Goal: Information Seeking & Learning: Compare options

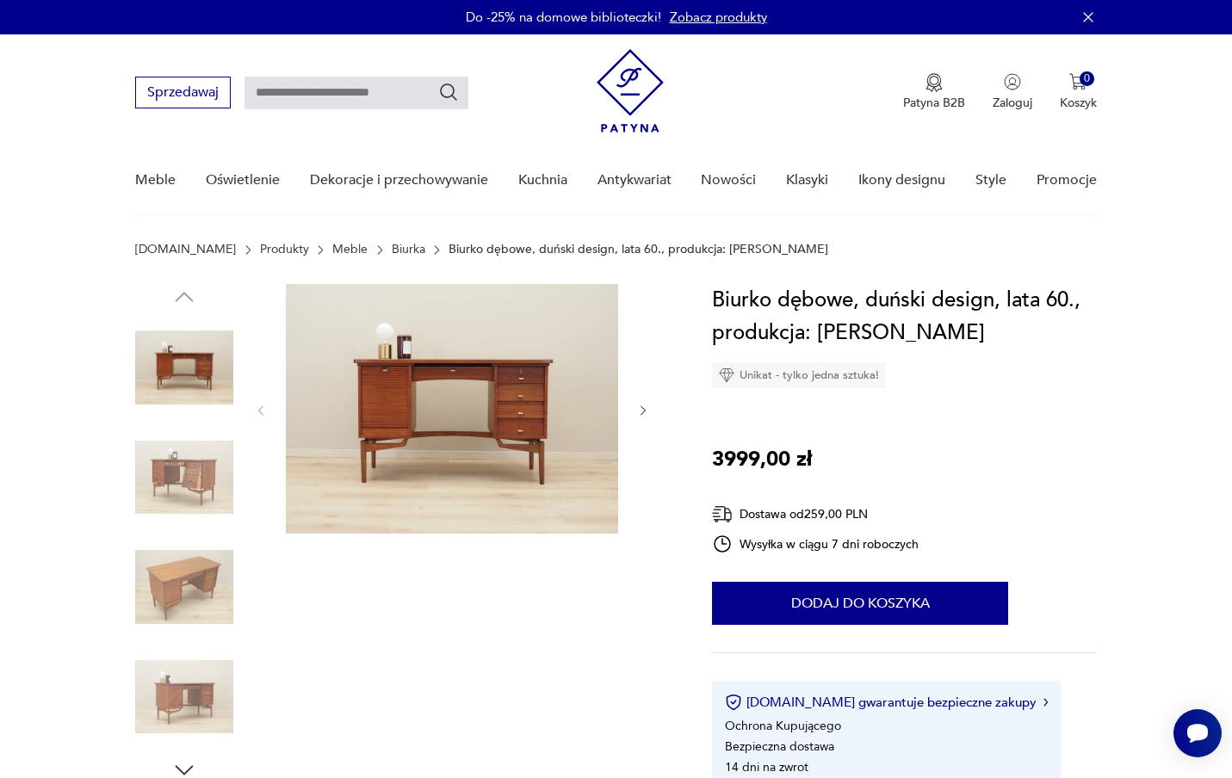
click at [637, 405] on icon "button" at bounding box center [643, 411] width 15 height 15
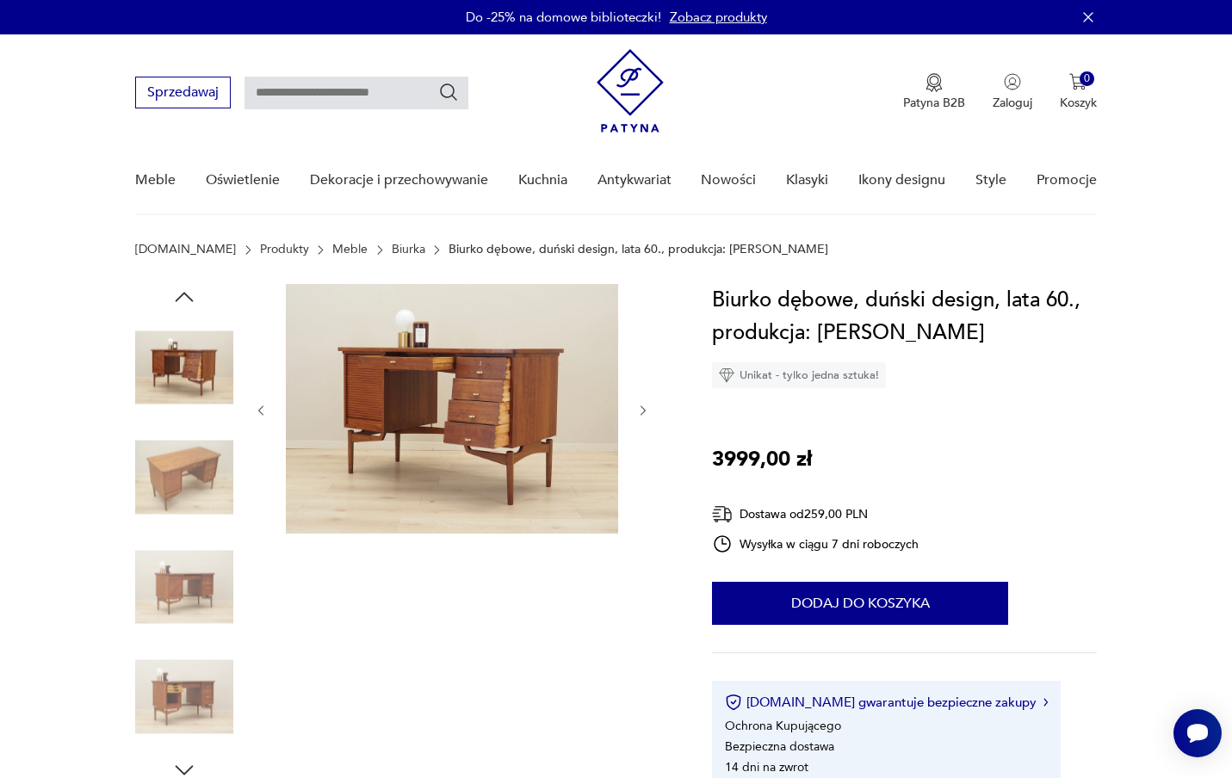
click at [637, 405] on icon "button" at bounding box center [643, 411] width 15 height 15
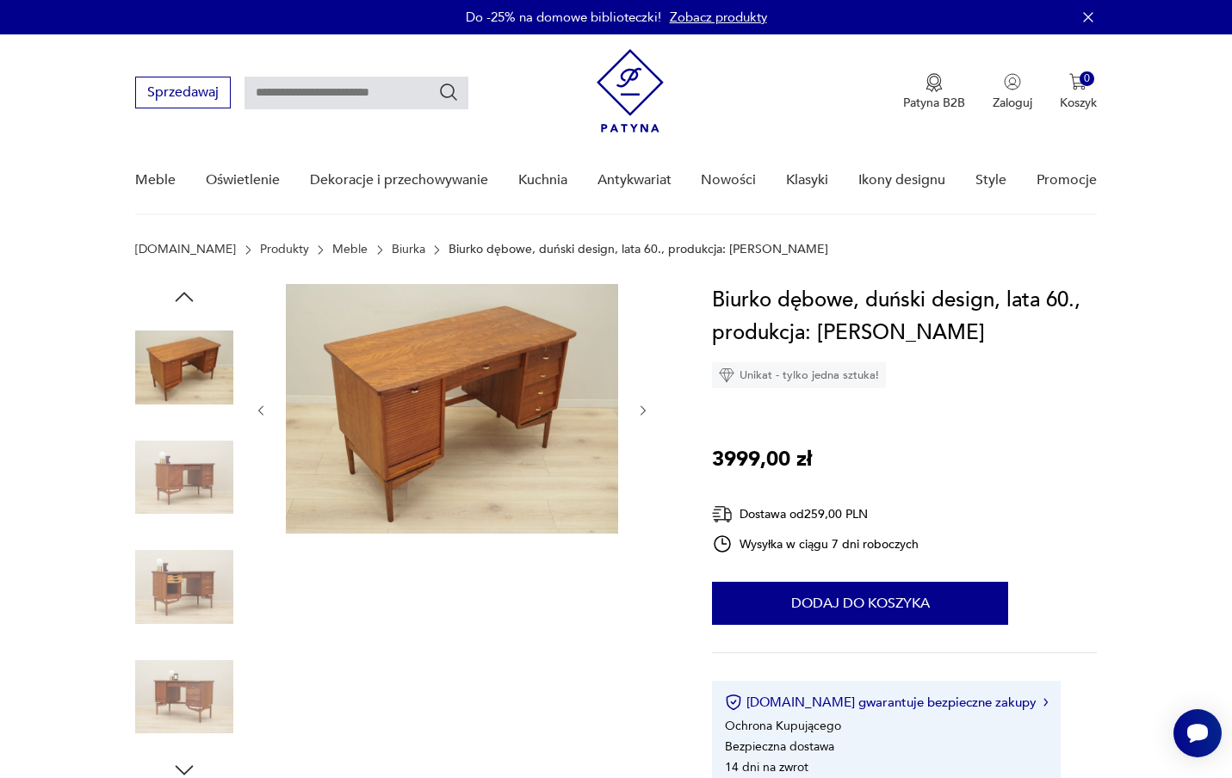
click at [637, 405] on icon "button" at bounding box center [643, 411] width 15 height 15
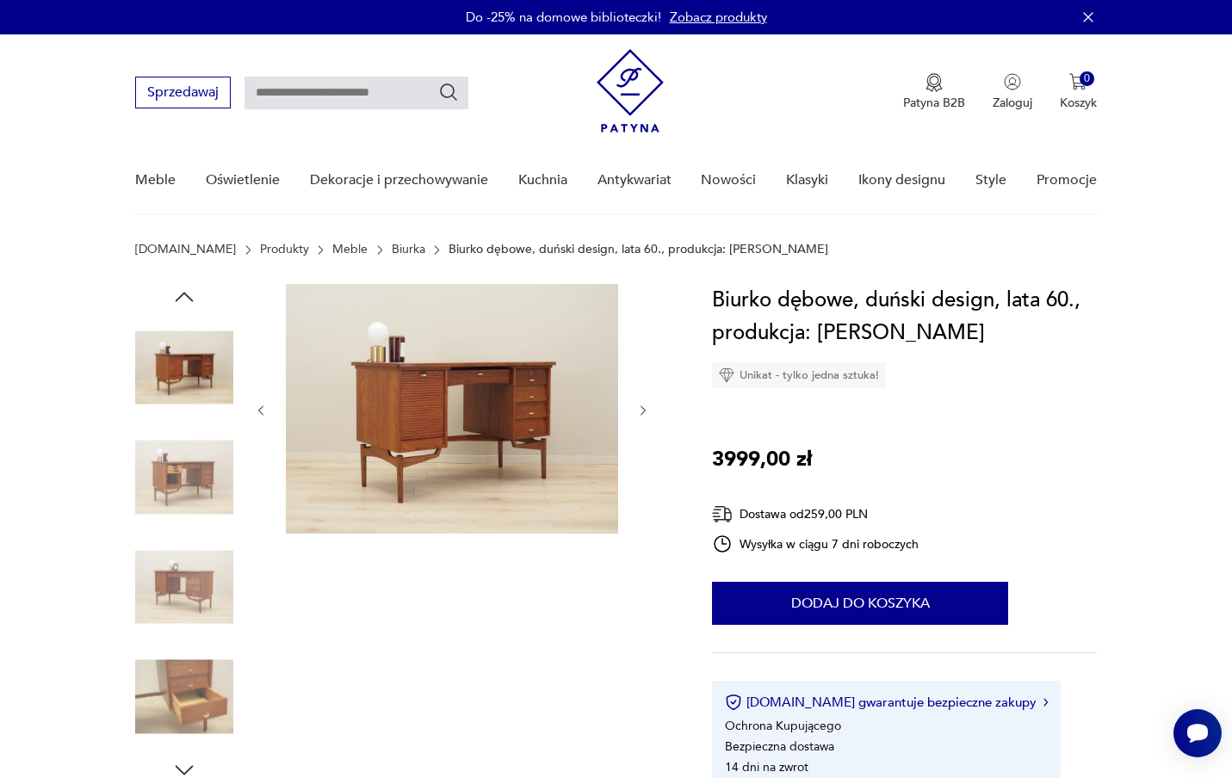
click at [637, 405] on icon "button" at bounding box center [643, 411] width 15 height 15
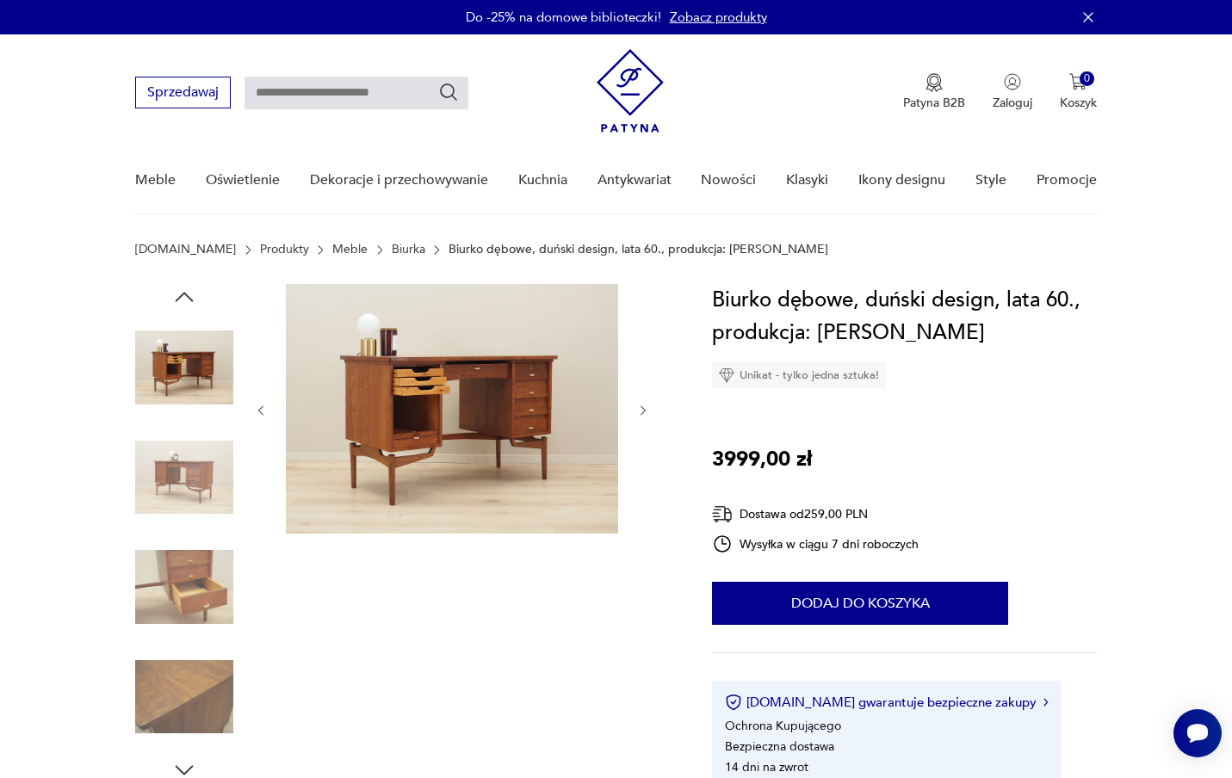
click at [637, 405] on icon "button" at bounding box center [643, 411] width 15 height 15
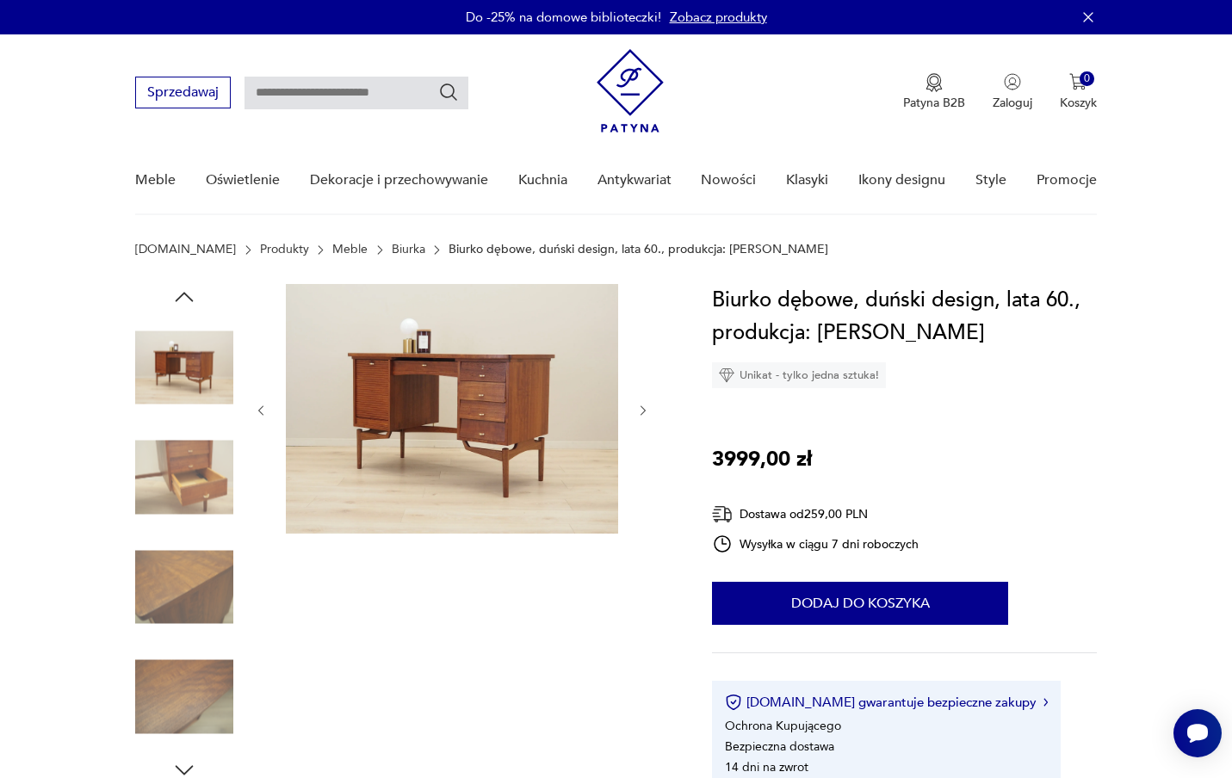
click at [637, 405] on icon "button" at bounding box center [643, 411] width 15 height 15
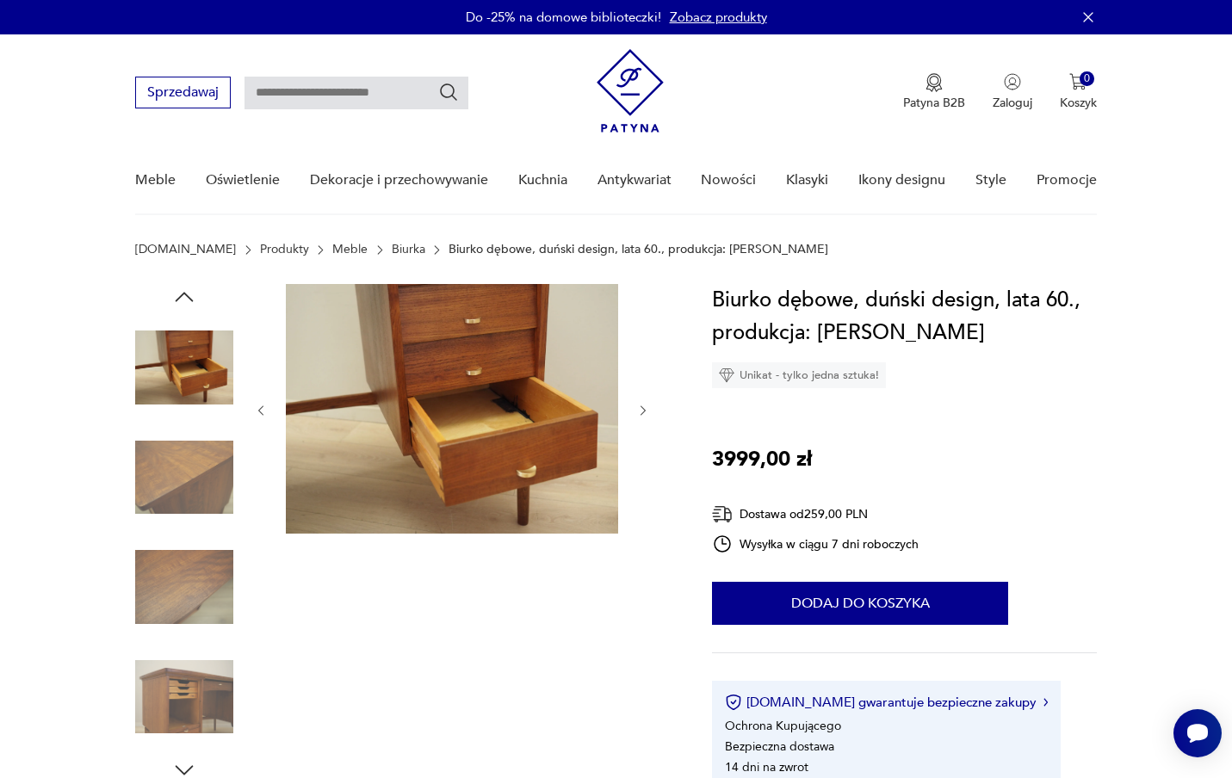
click at [637, 405] on icon "button" at bounding box center [643, 411] width 15 height 15
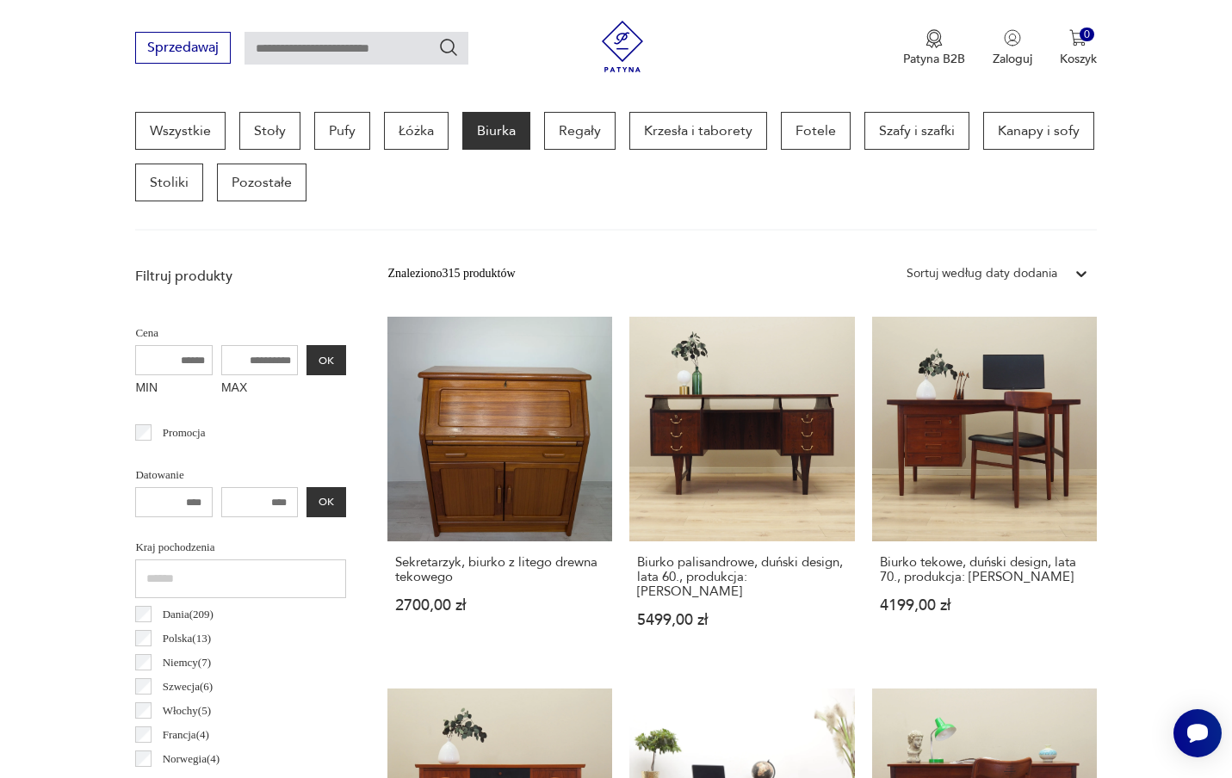
scroll to position [45, 0]
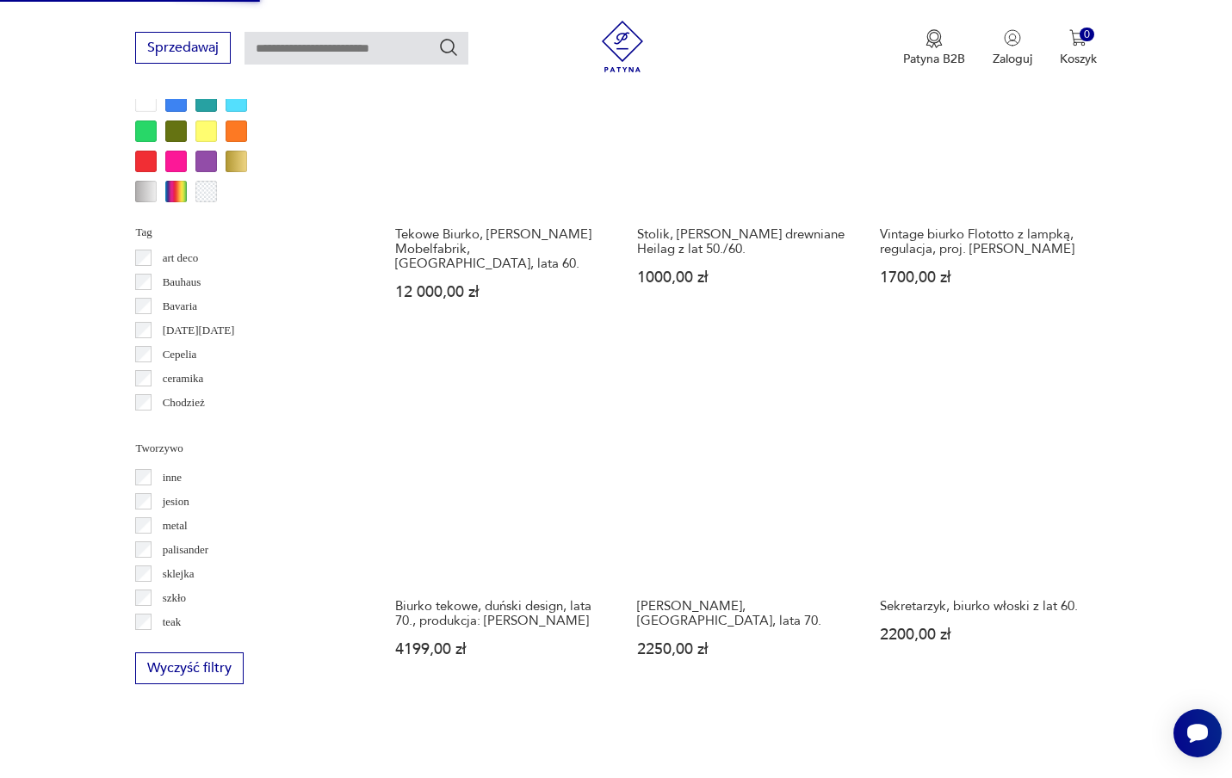
scroll to position [1517, 0]
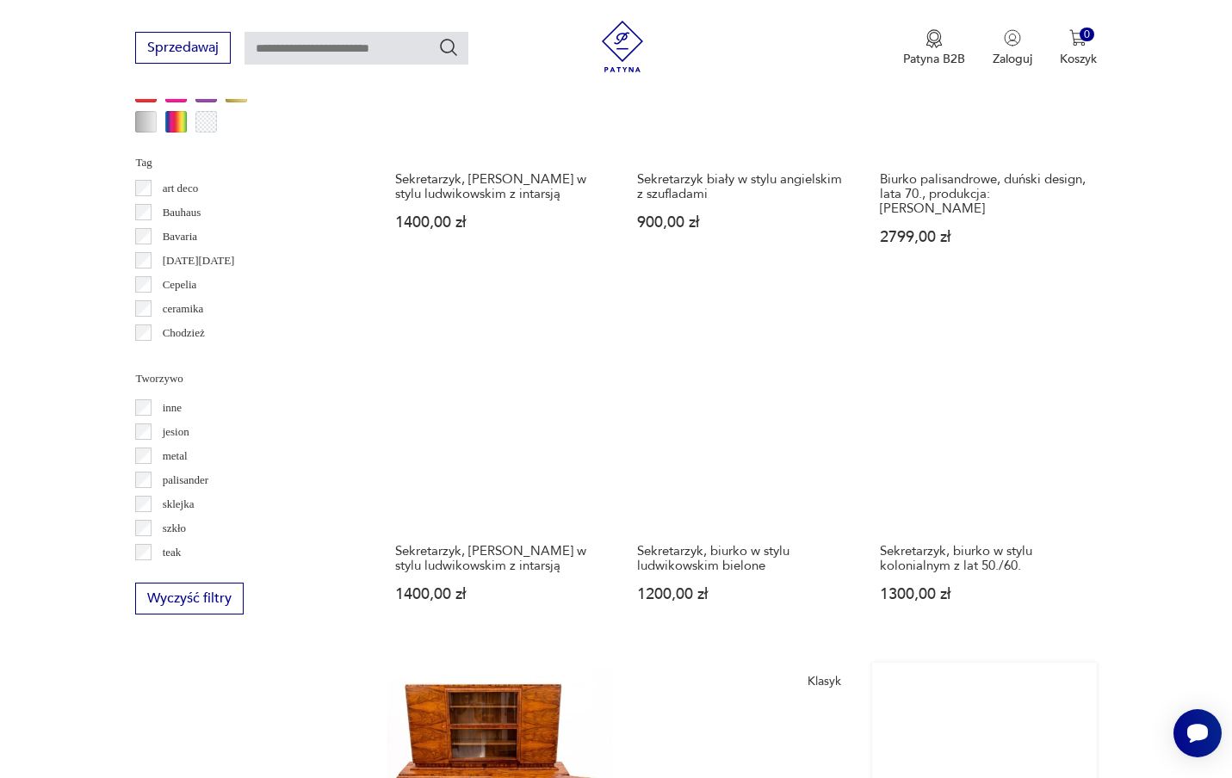
scroll to position [1586, 0]
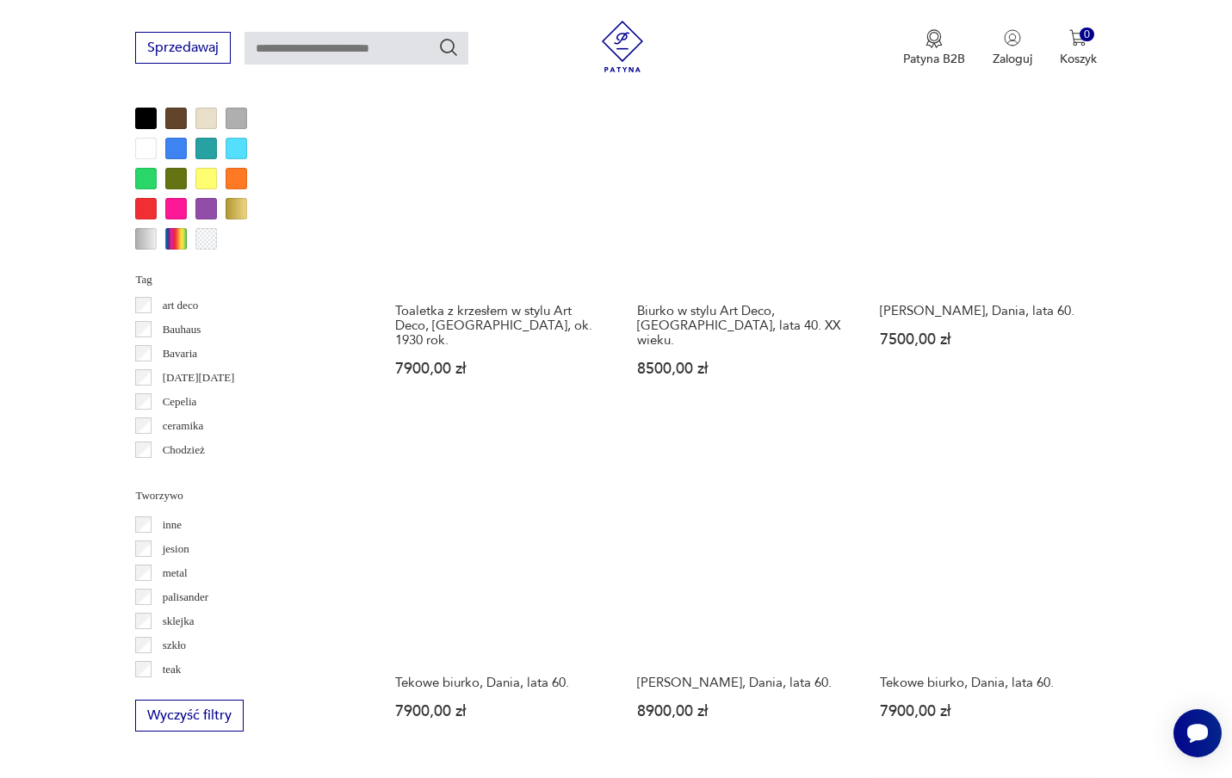
scroll to position [1473, 0]
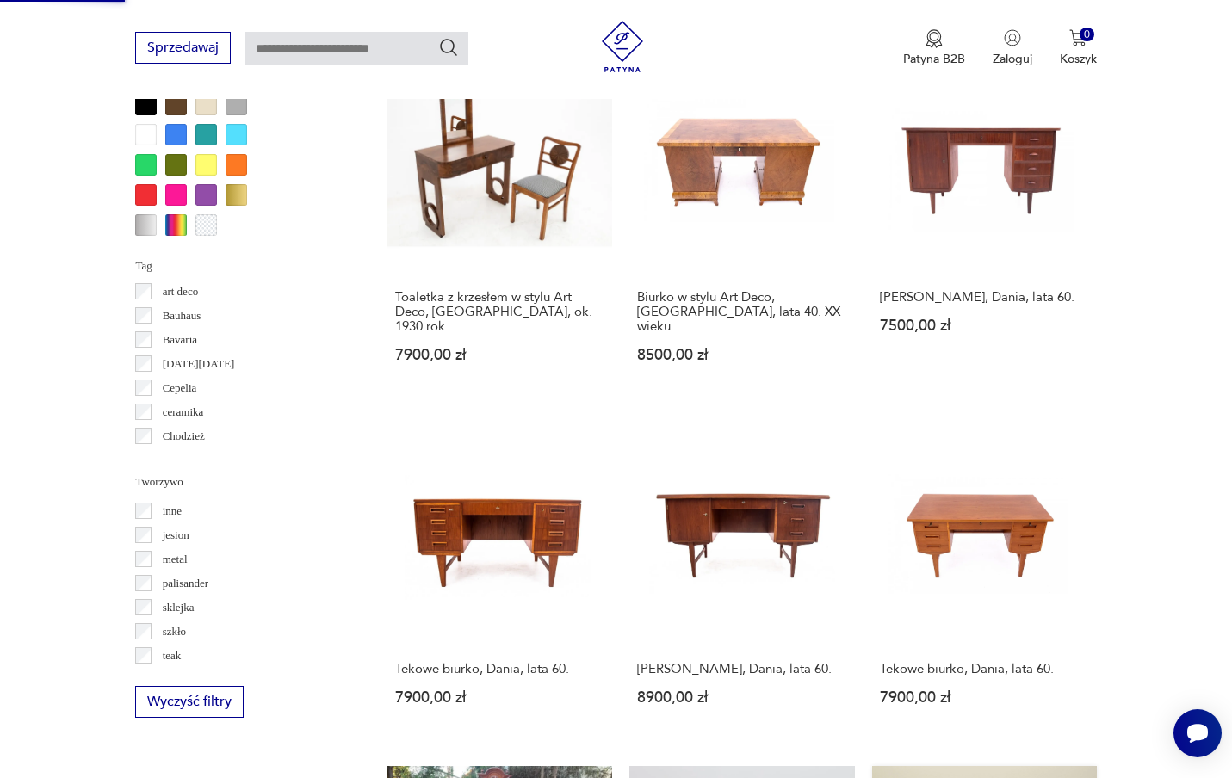
scroll to position [1483, 0]
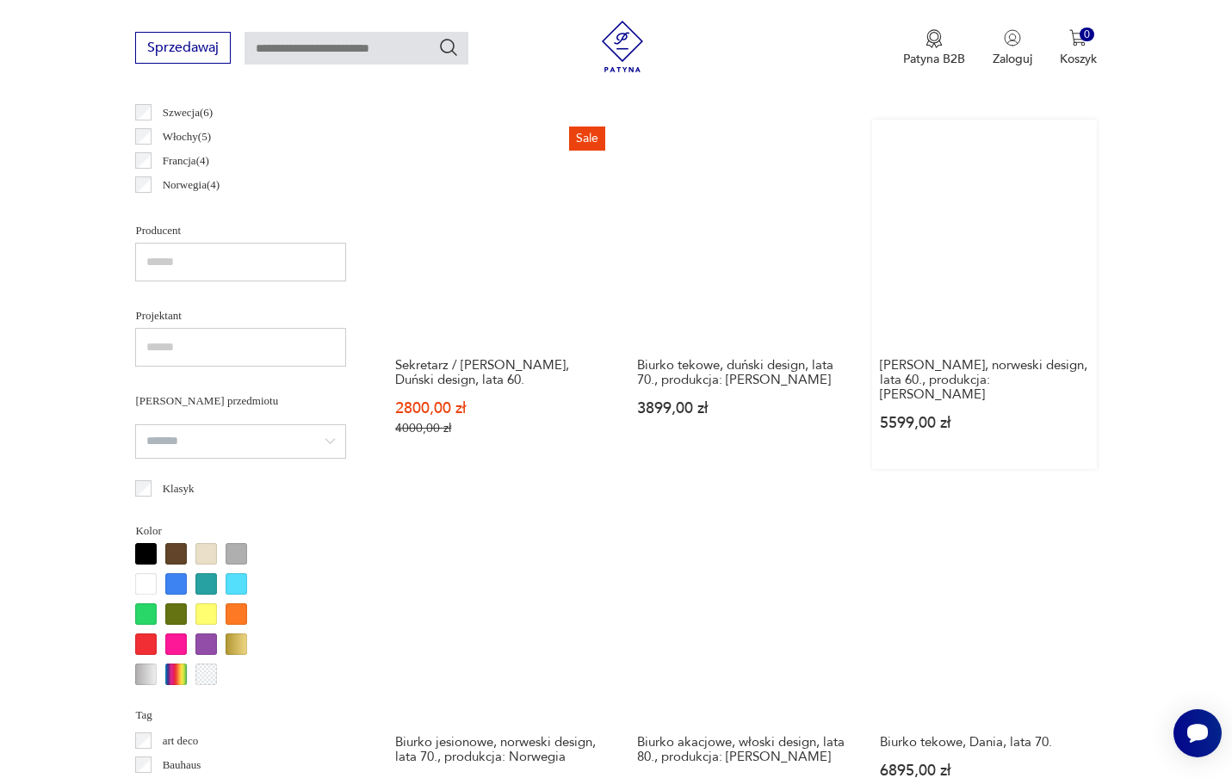
scroll to position [1029, 0]
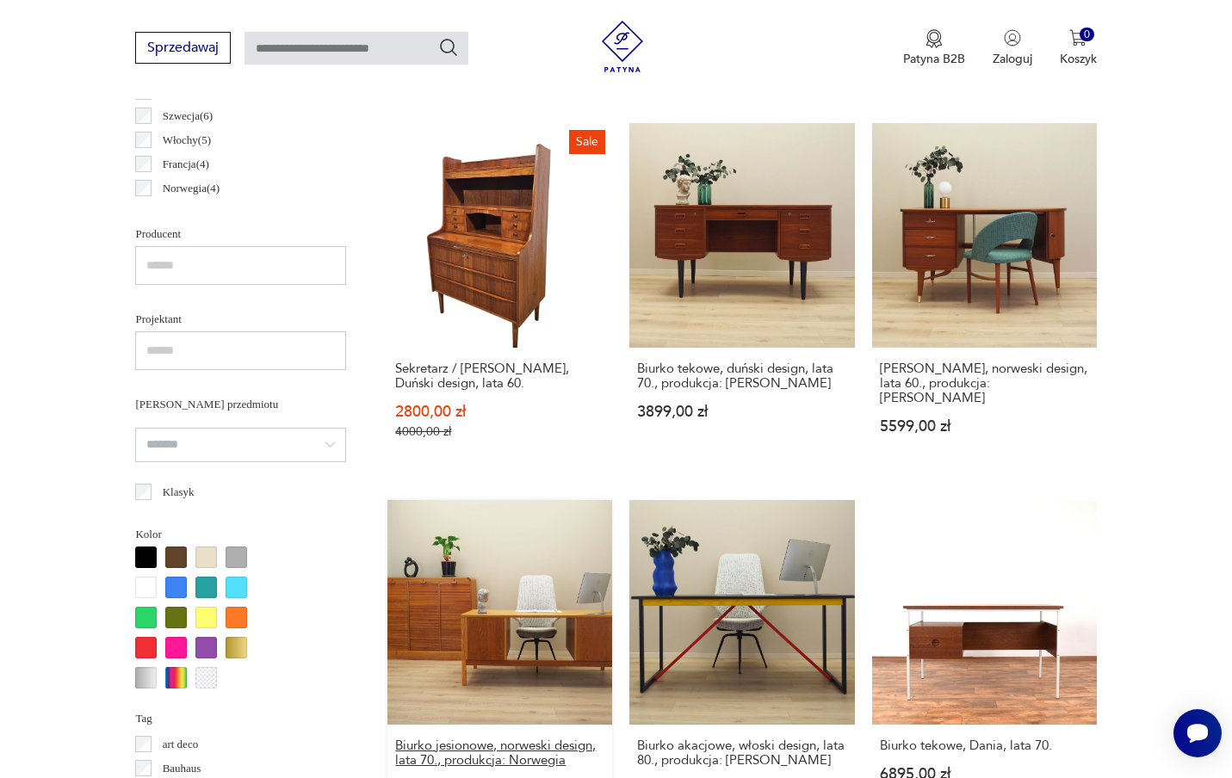
click at [604, 739] on h3 "Biurko jesionowe, norweski design, lata 70., produkcja: Norwegia" at bounding box center [499, 753] width 209 height 29
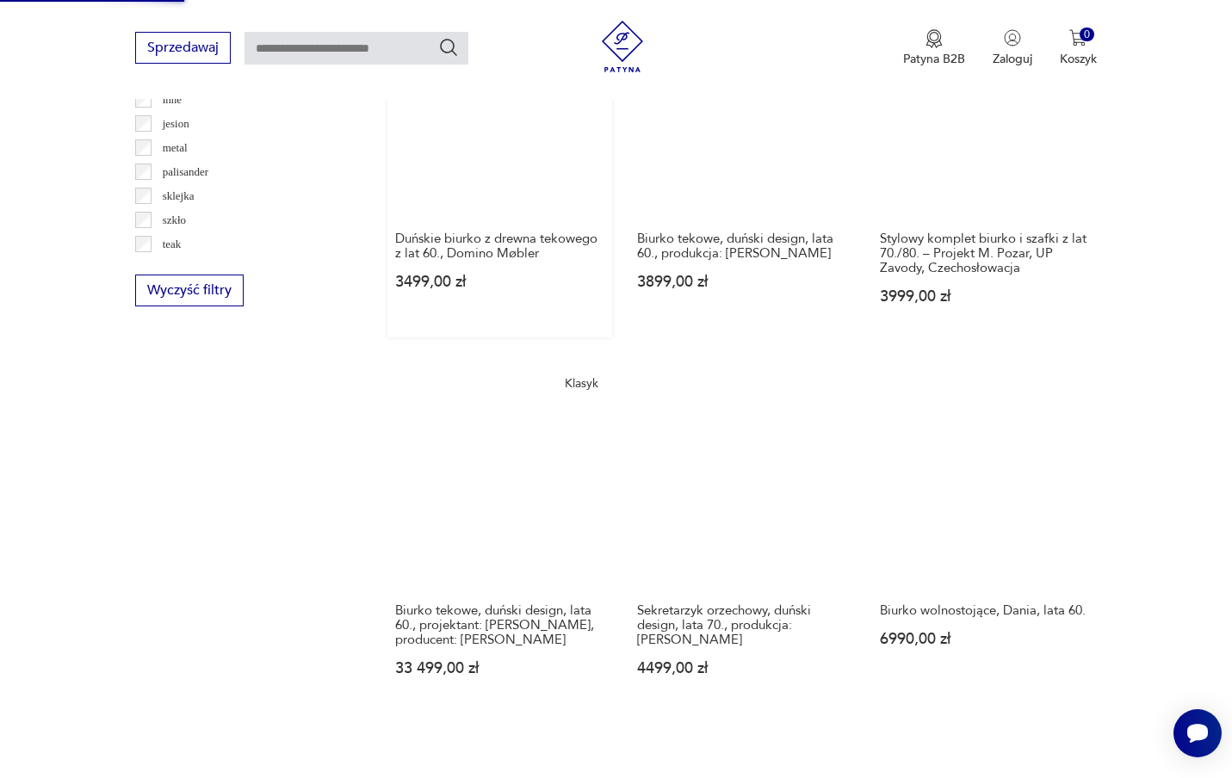
scroll to position [1912, 0]
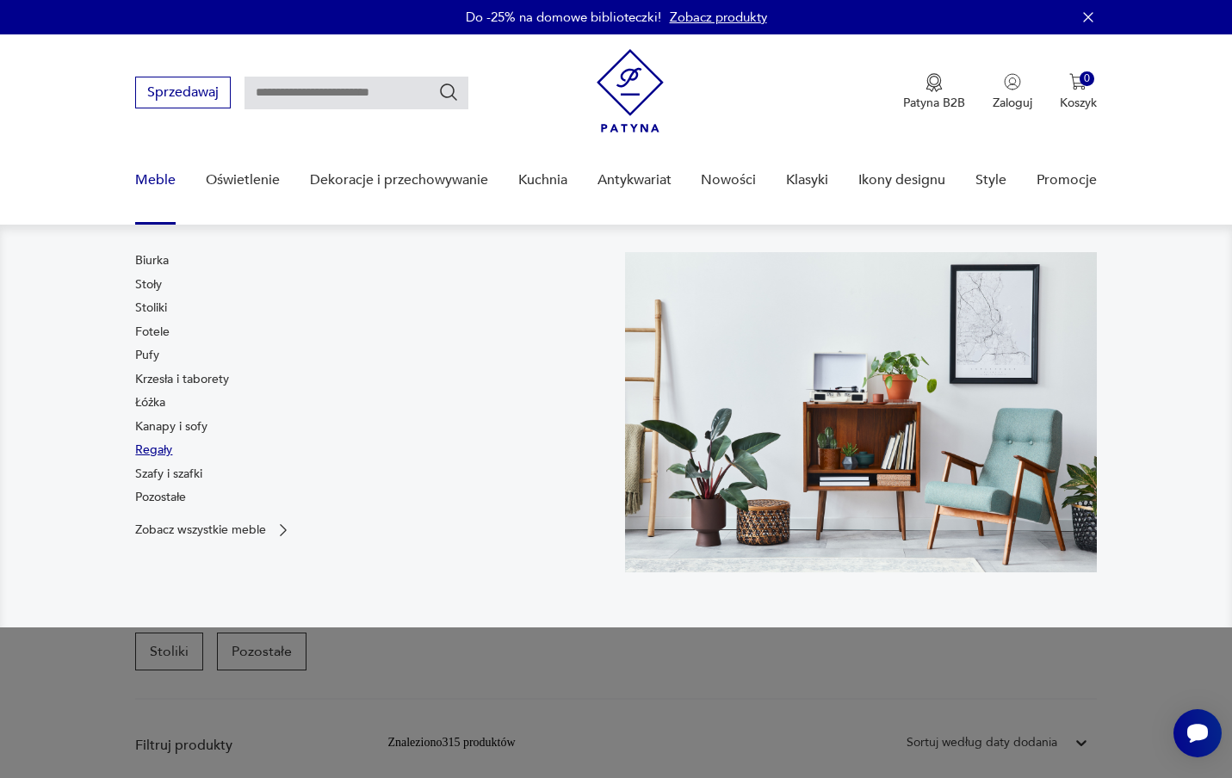
click at [159, 451] on link "Regały" at bounding box center [153, 450] width 37 height 17
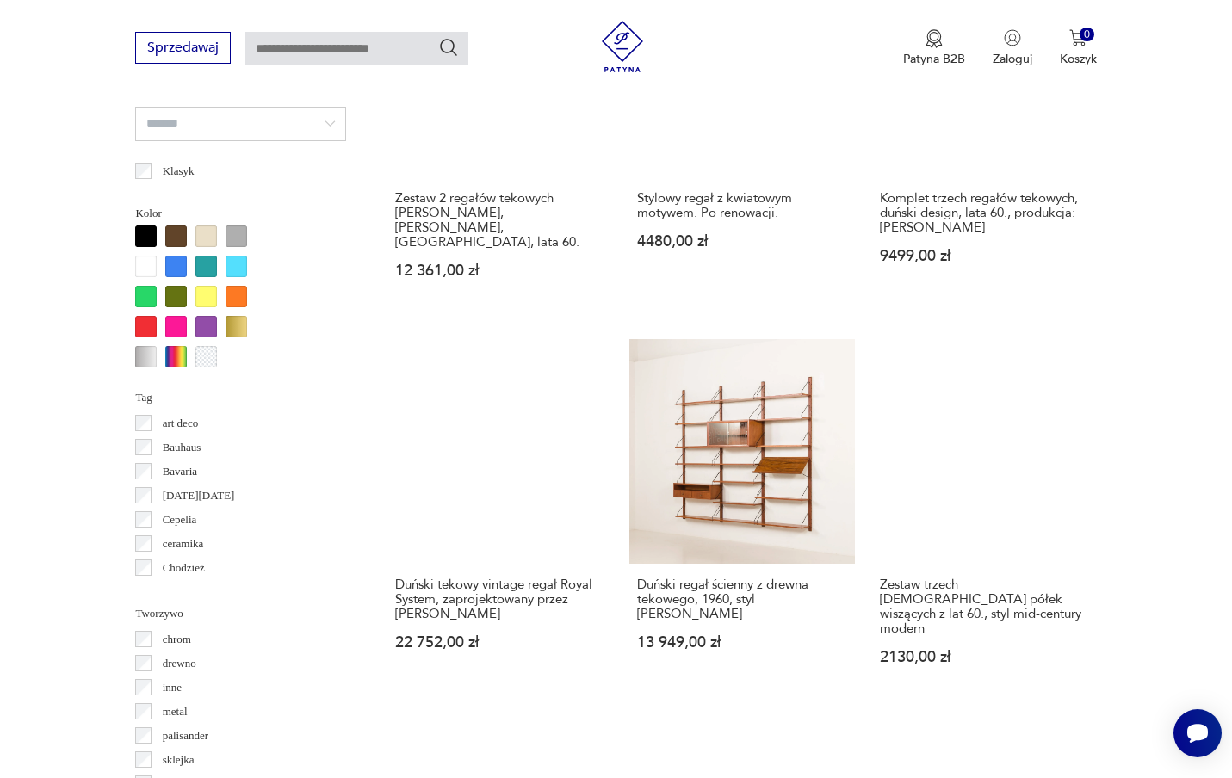
scroll to position [1618, 0]
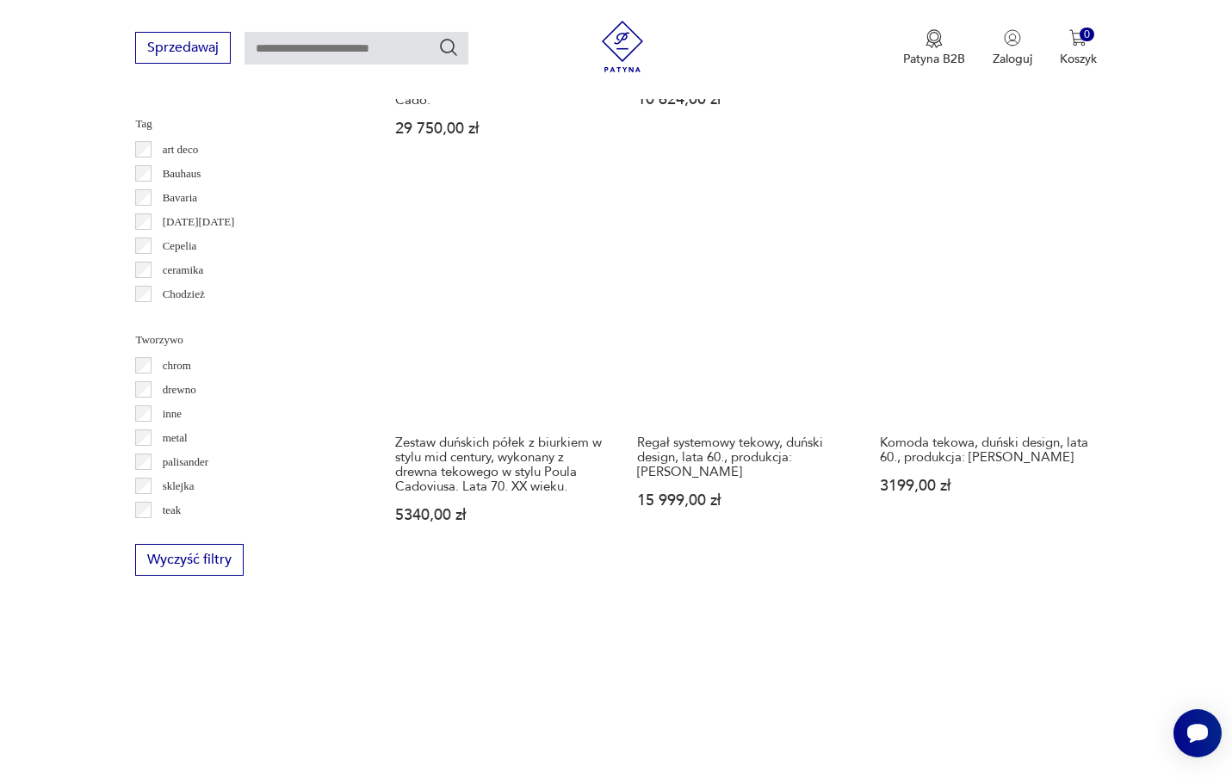
scroll to position [1841, 0]
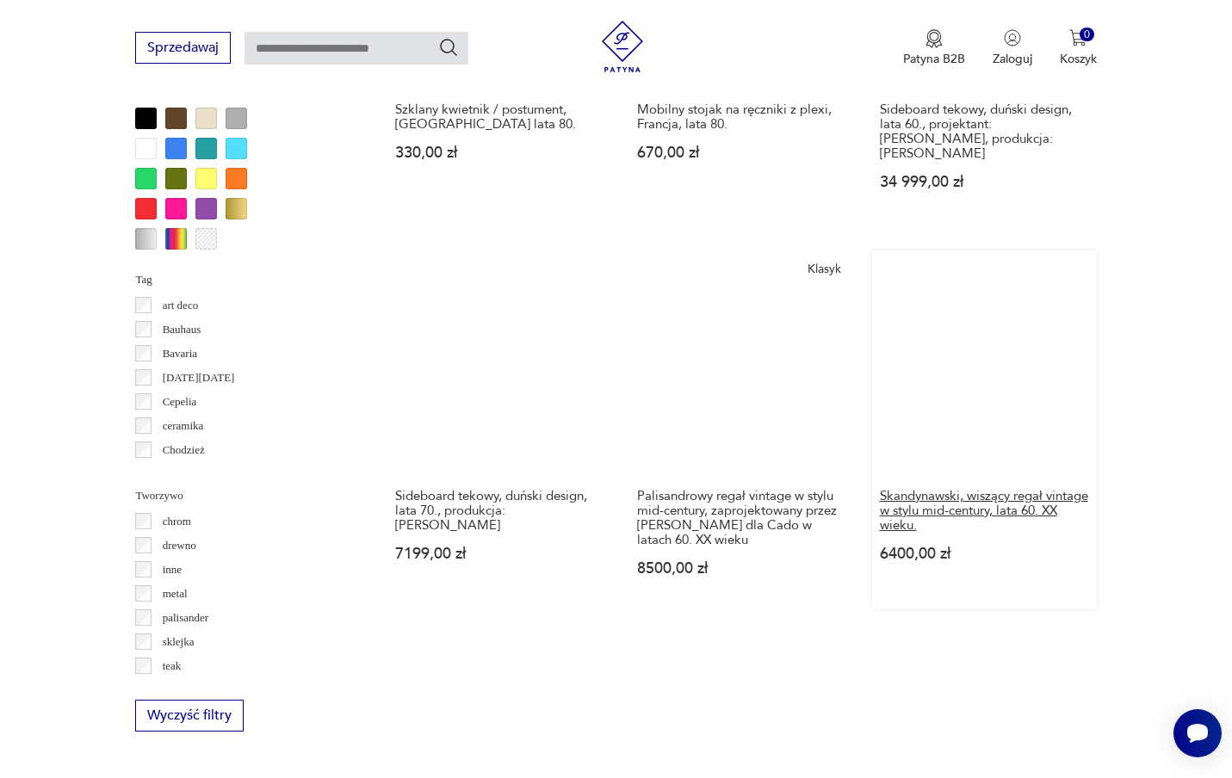
scroll to position [1685, 0]
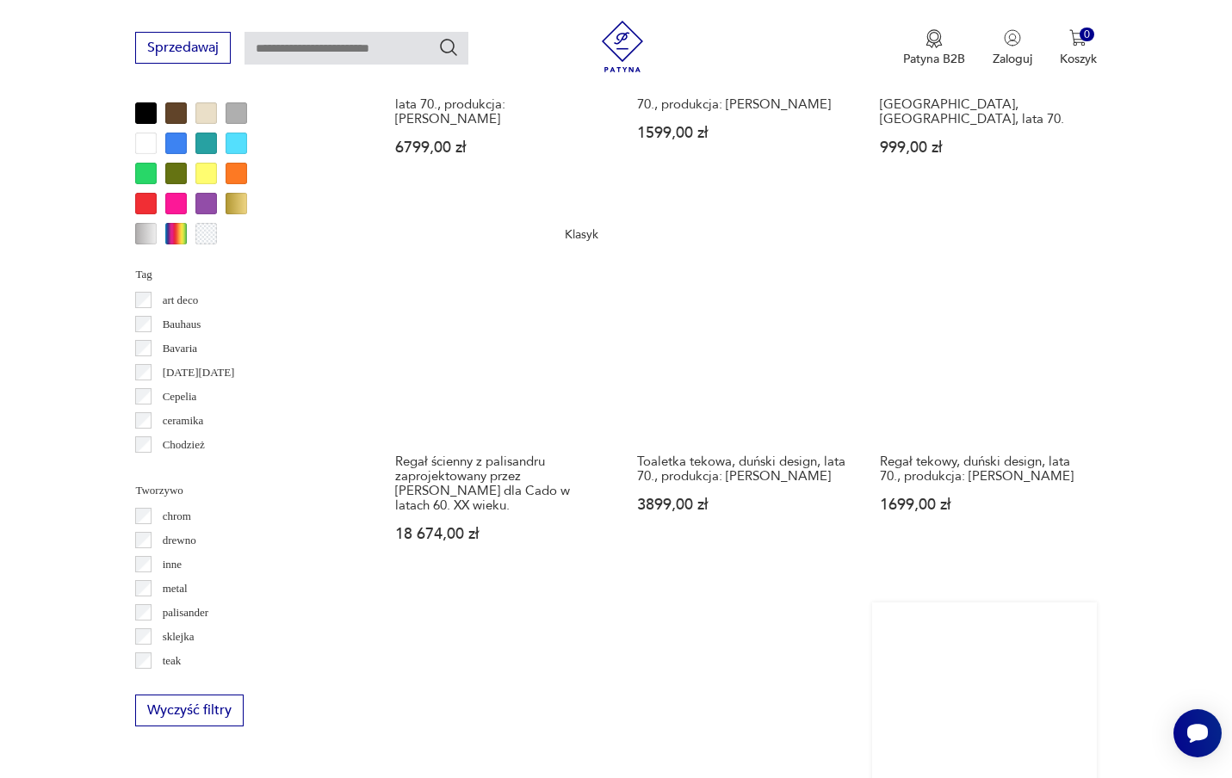
scroll to position [1693, 0]
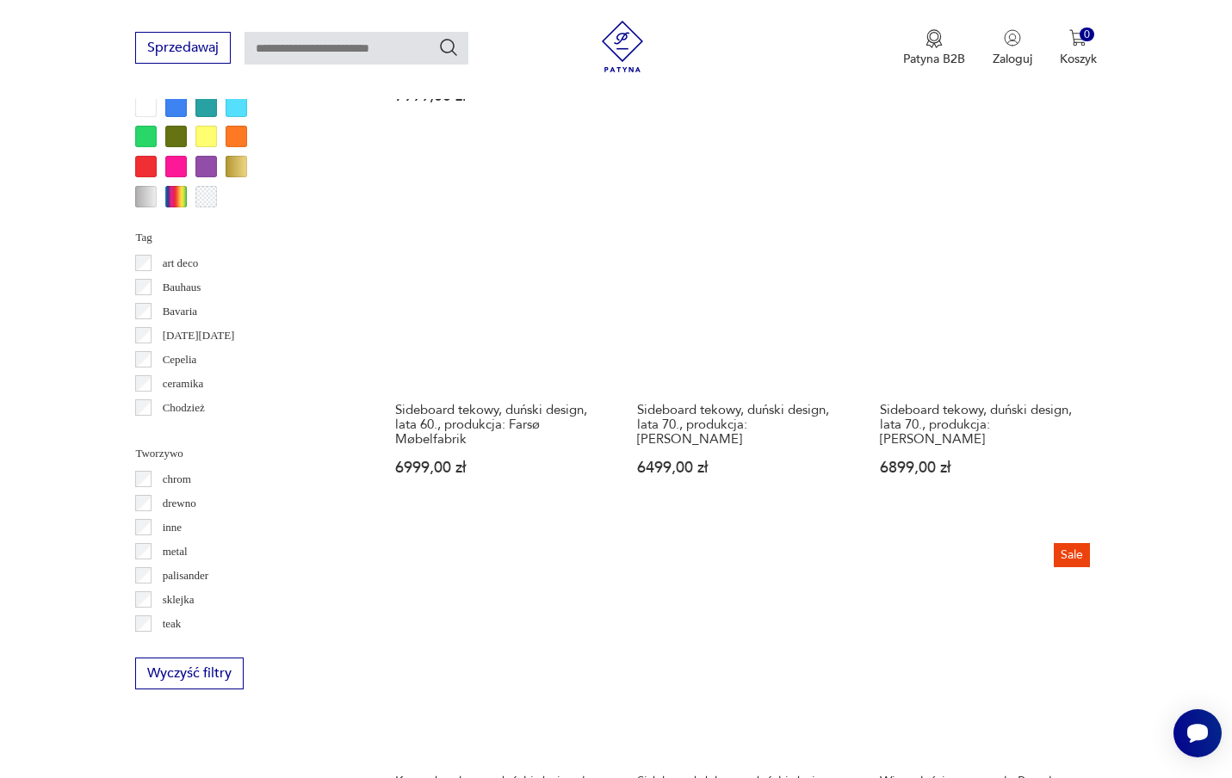
scroll to position [1727, 0]
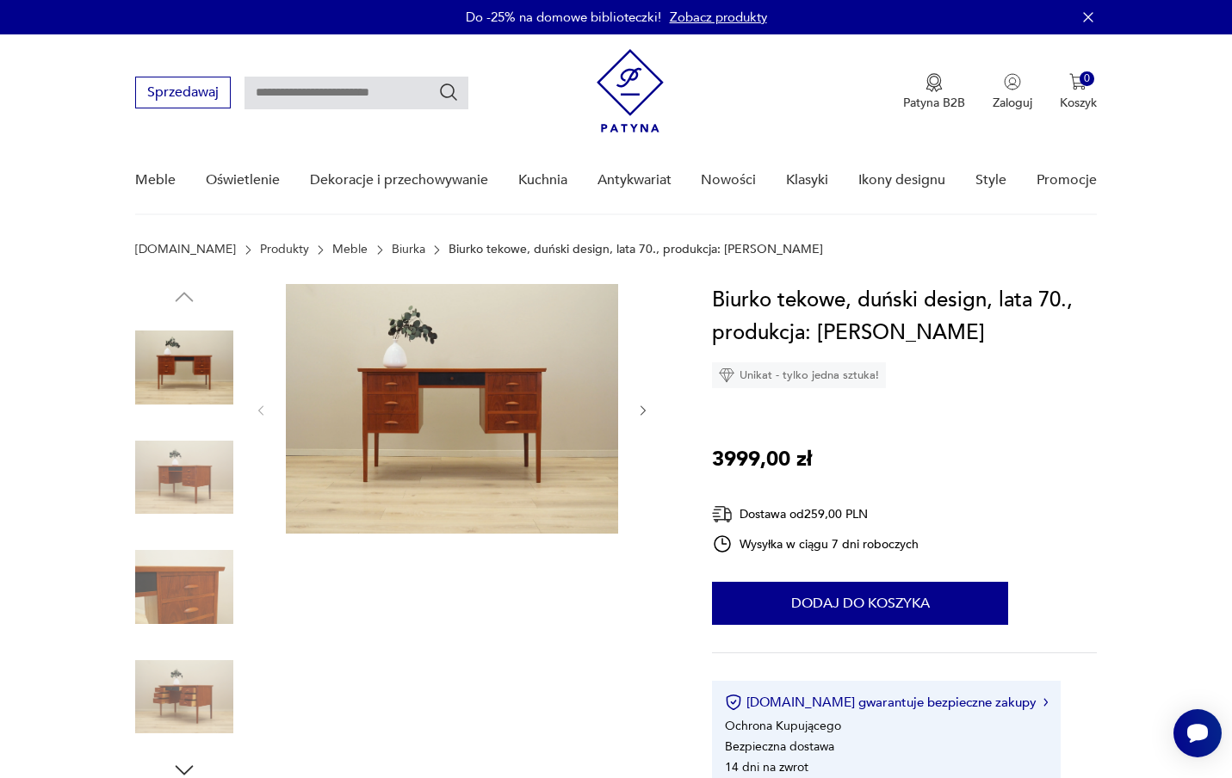
click at [642, 405] on icon "button" at bounding box center [643, 411] width 15 height 15
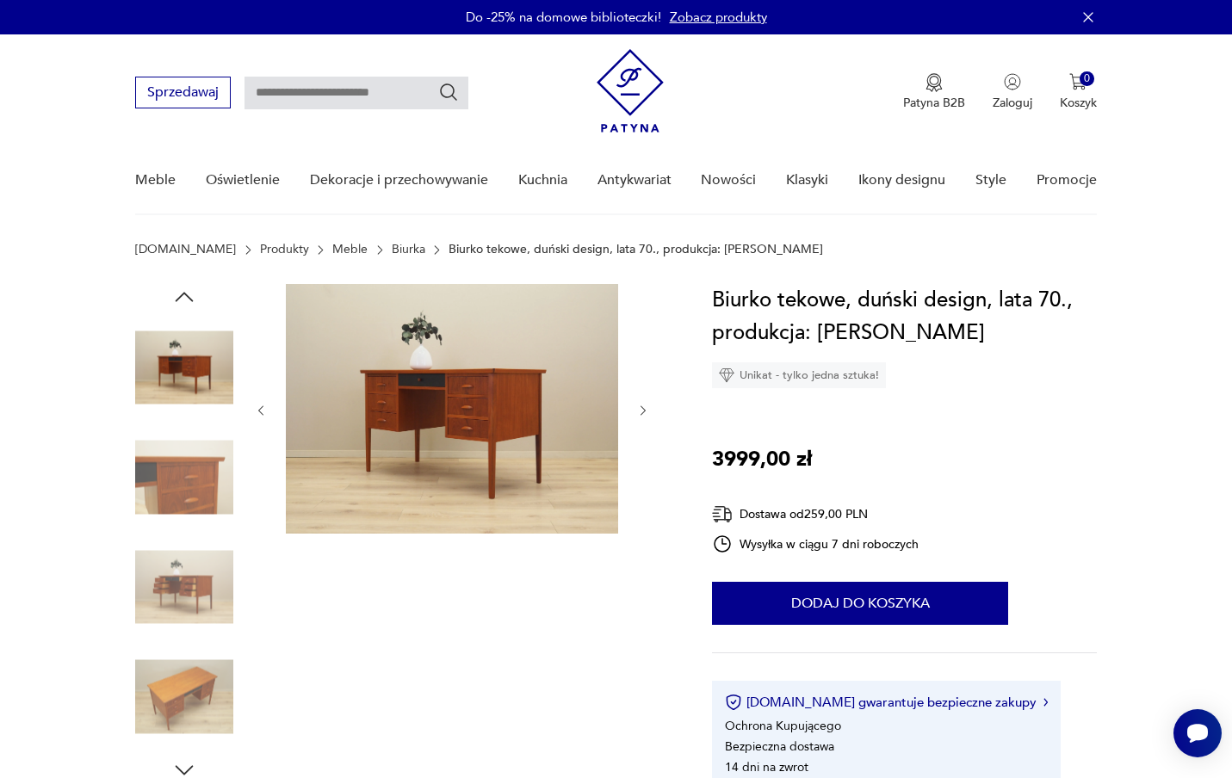
click at [642, 405] on icon "button" at bounding box center [643, 411] width 15 height 15
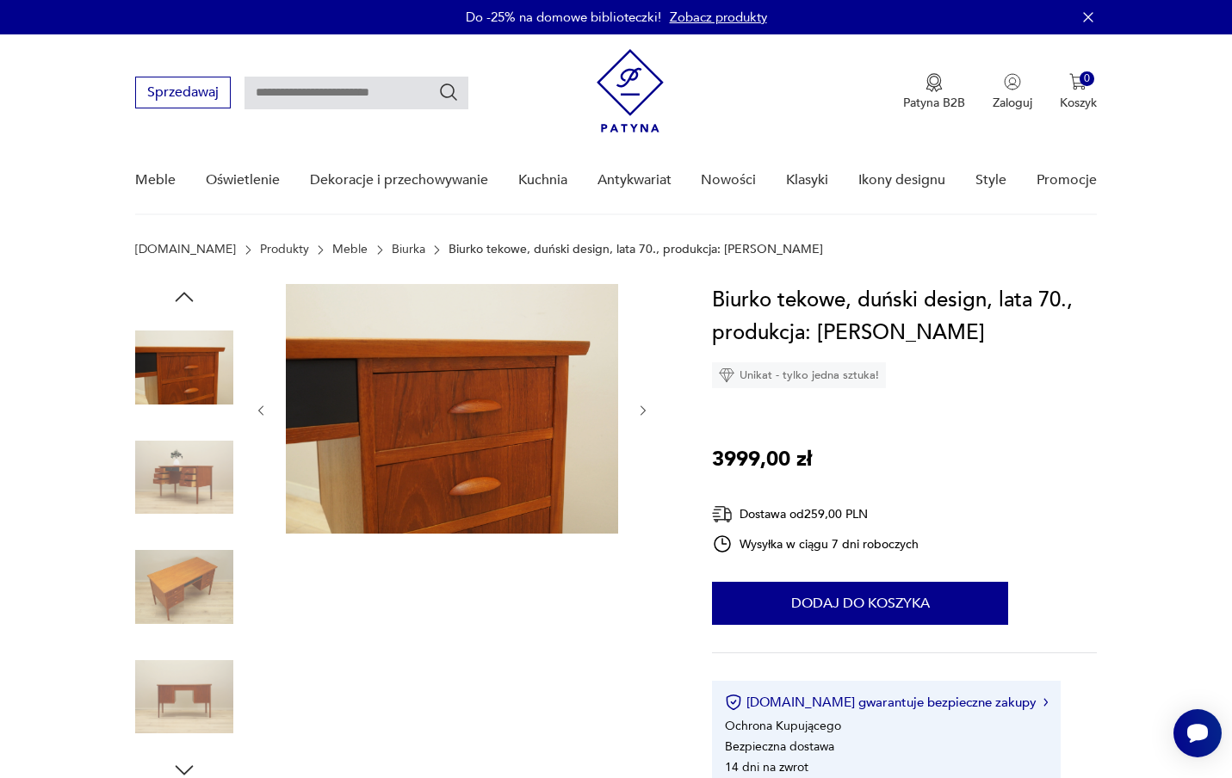
click at [642, 405] on icon "button" at bounding box center [643, 411] width 15 height 15
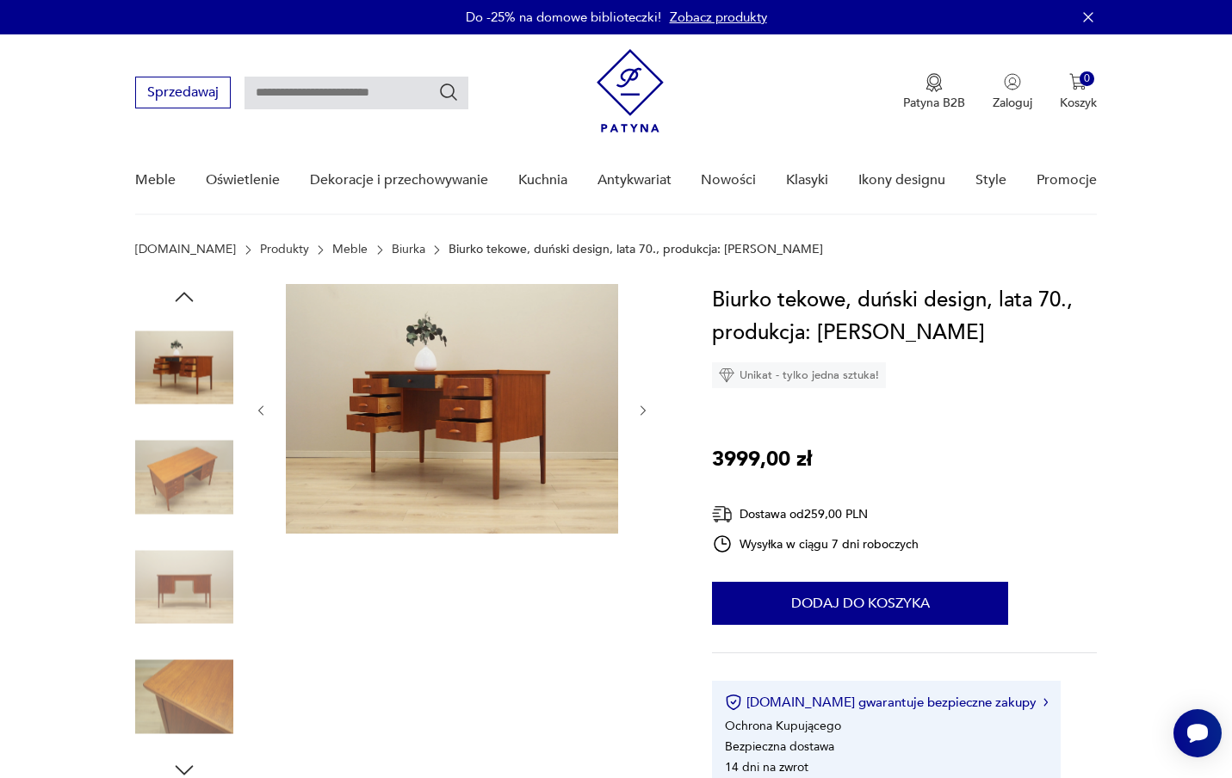
click at [642, 405] on icon "button" at bounding box center [643, 411] width 15 height 15
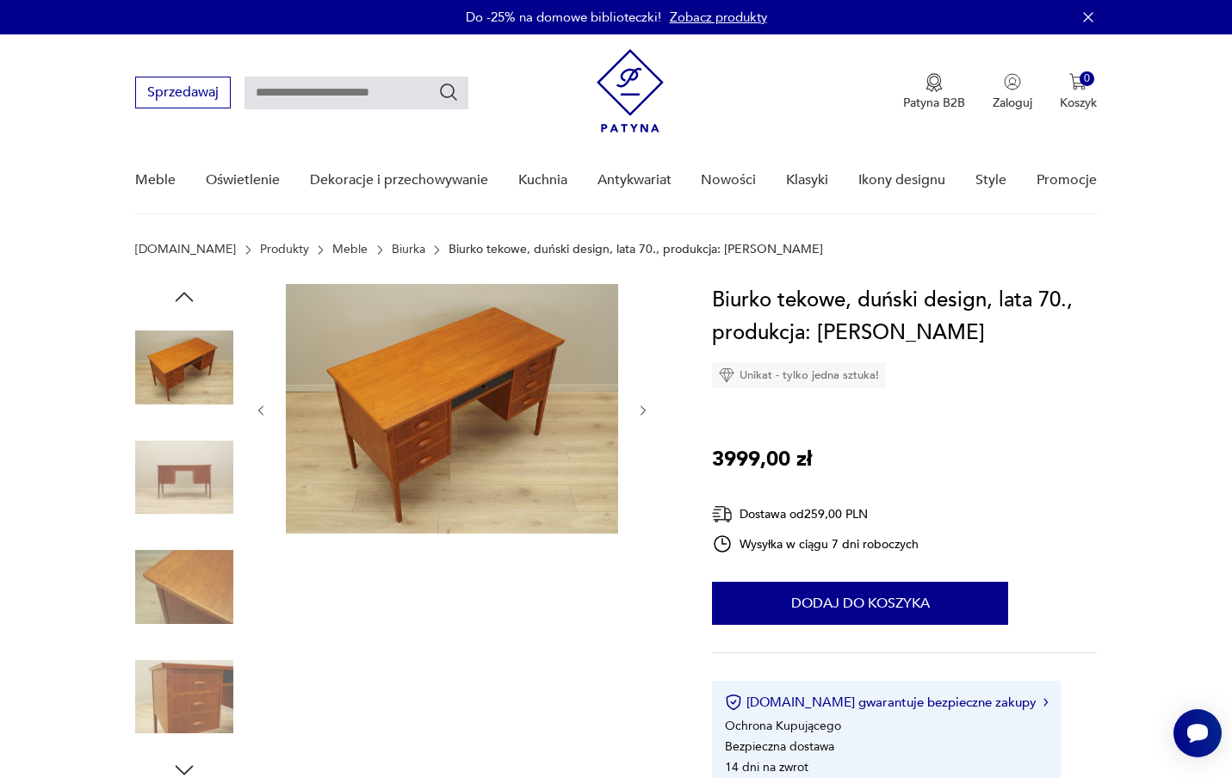
click at [642, 405] on icon "button" at bounding box center [643, 411] width 15 height 15
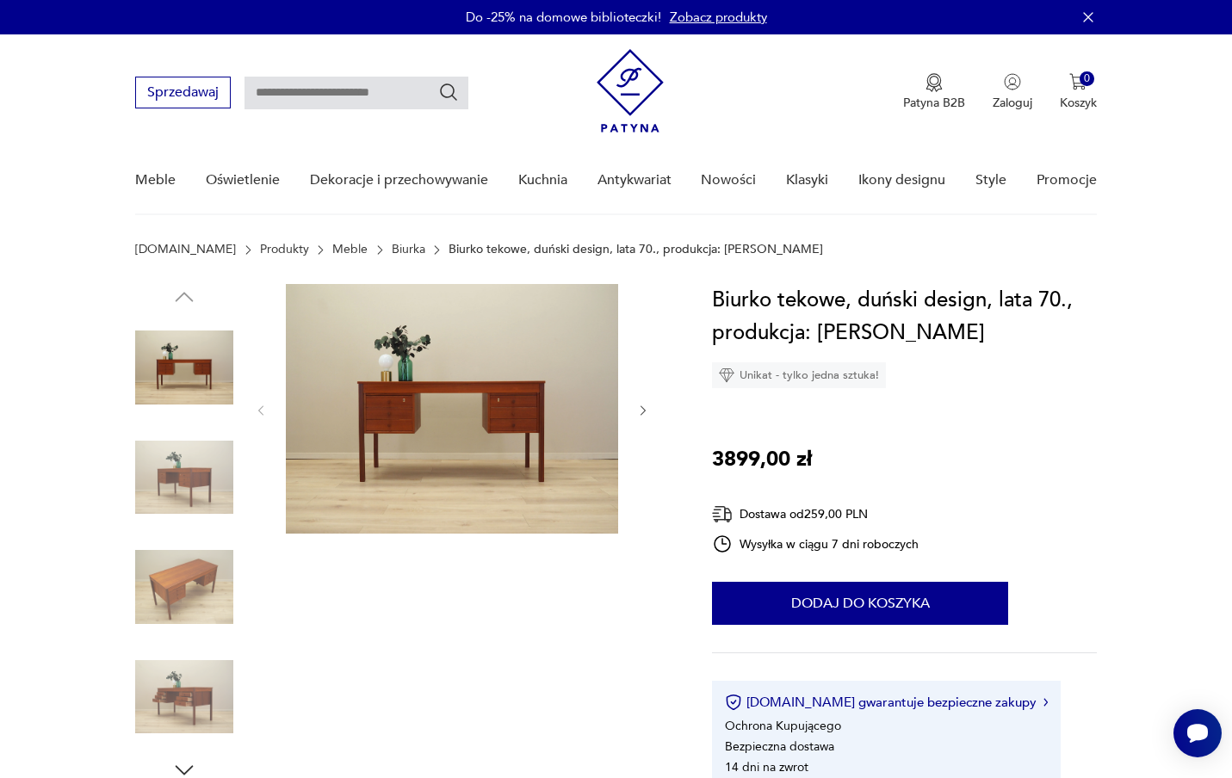
click at [645, 412] on icon "button" at bounding box center [643, 411] width 15 height 15
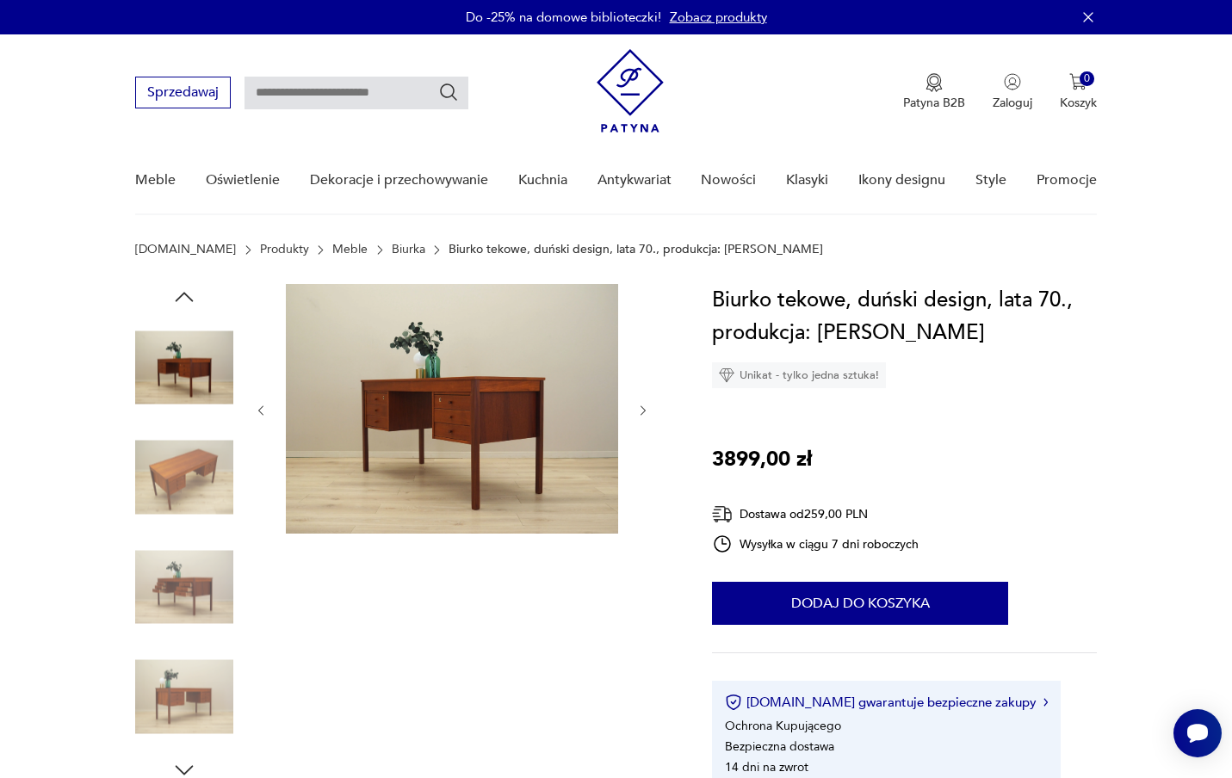
click at [645, 412] on icon "button" at bounding box center [643, 411] width 15 height 15
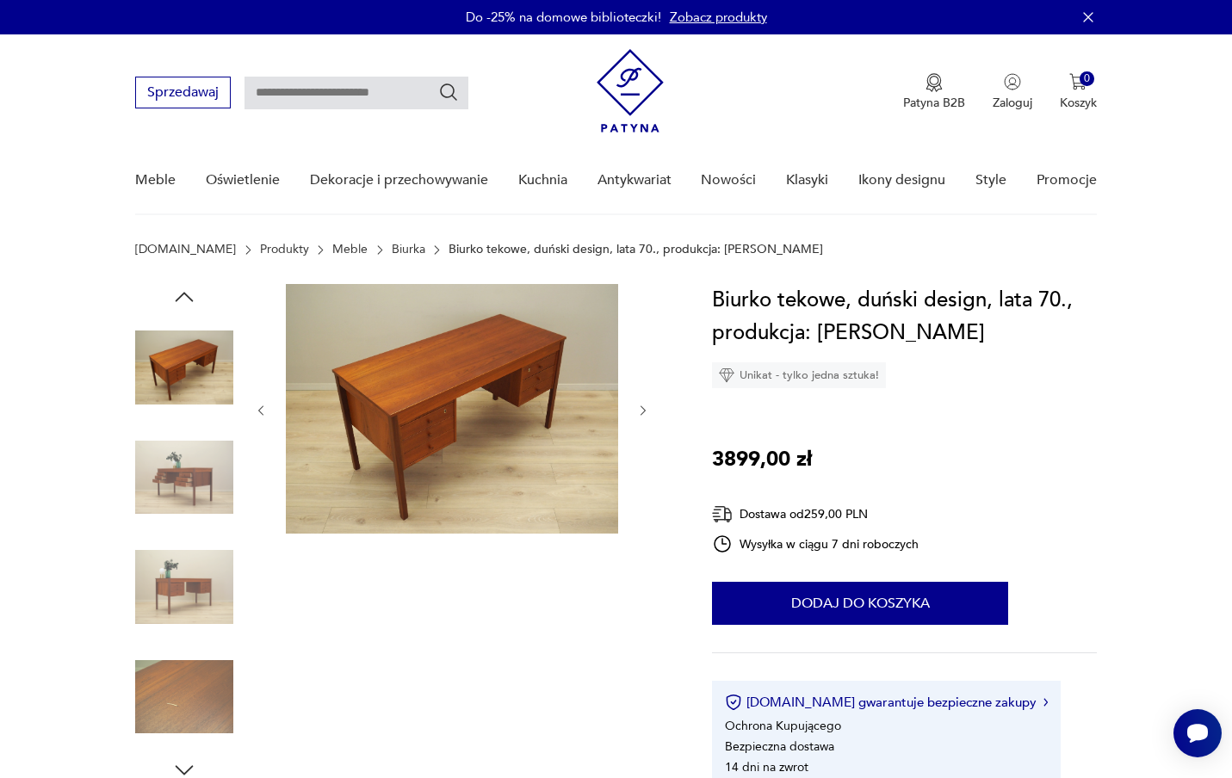
click at [645, 412] on icon "button" at bounding box center [643, 411] width 15 height 15
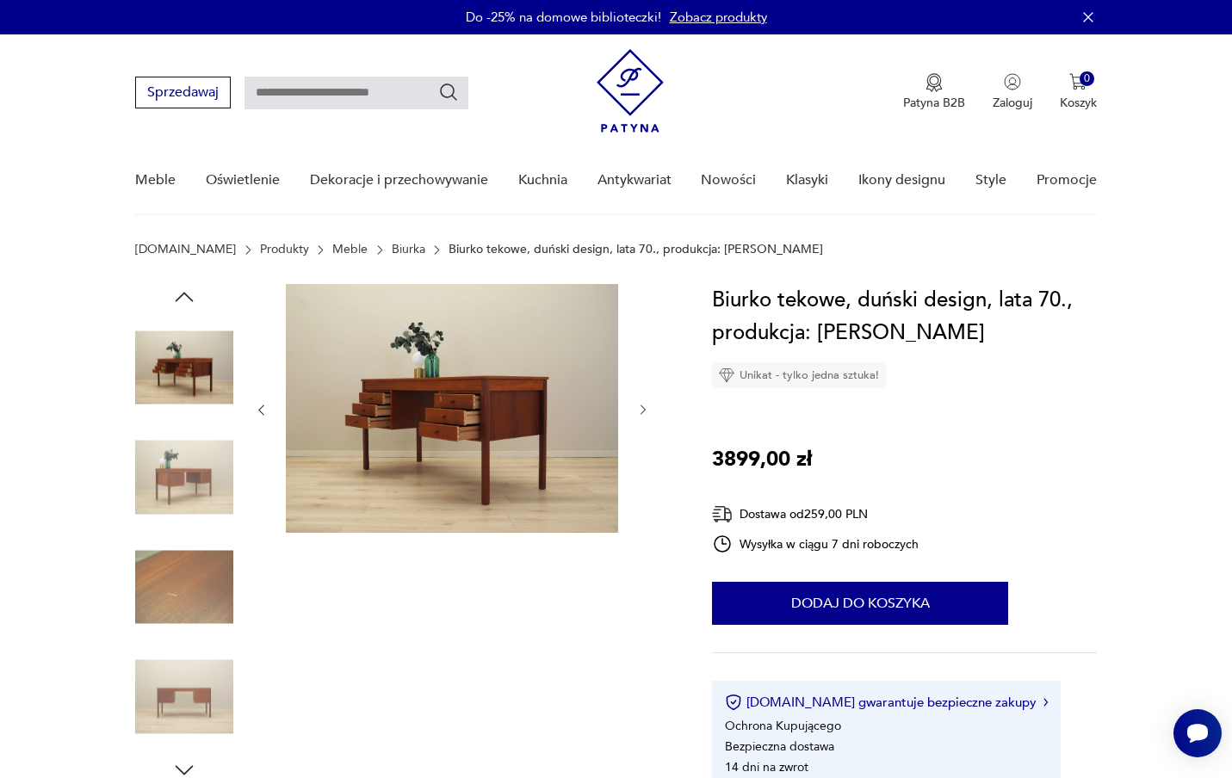
click at [645, 412] on icon "button" at bounding box center [643, 410] width 15 height 15
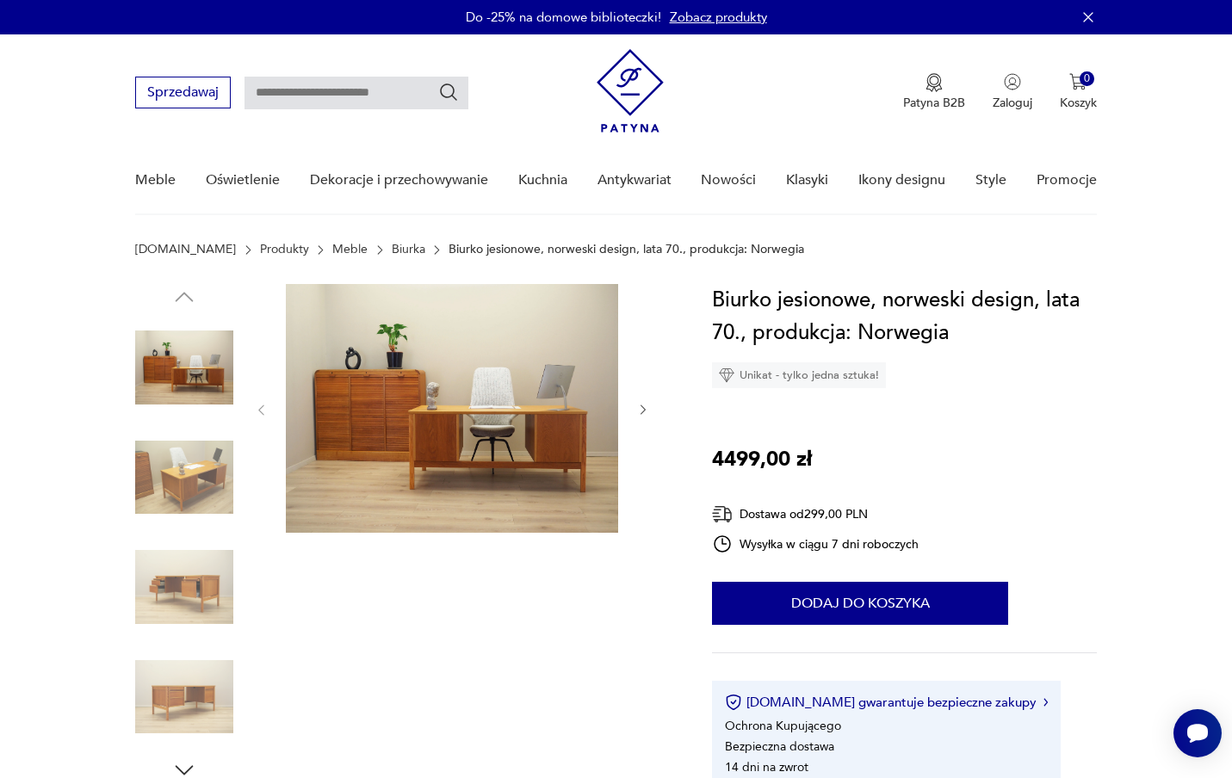
click at [640, 420] on div at bounding box center [452, 410] width 396 height 252
